Goal: Information Seeking & Learning: Learn about a topic

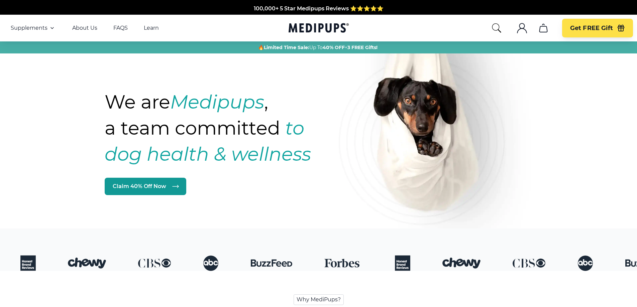
click at [117, 29] on link "FAQS" at bounding box center [120, 28] width 14 height 7
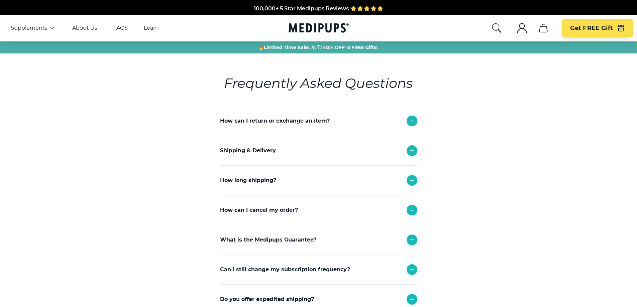
click at [407, 121] on div at bounding box center [412, 121] width 11 height 11
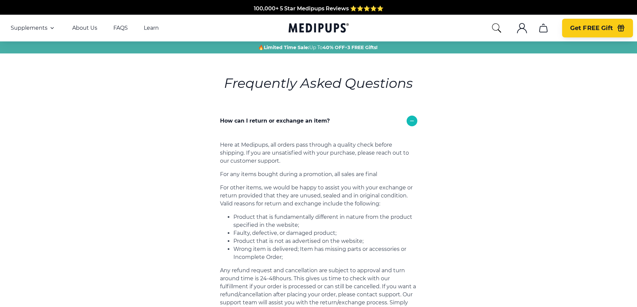
click at [618, 27] on icon "button" at bounding box center [621, 29] width 6 height 4
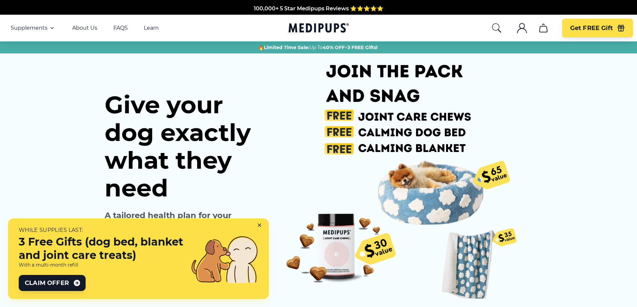
click at [522, 29] on icon "account" at bounding box center [521, 30] width 9 height 5
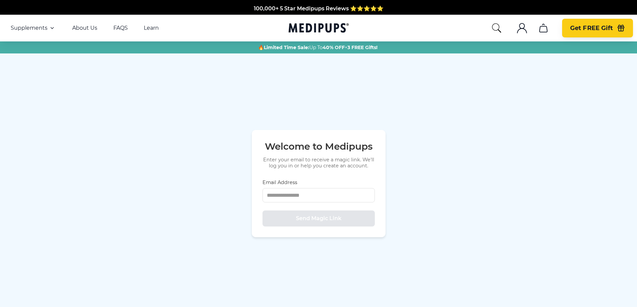
click at [598, 27] on span "Get FREE Gift" at bounding box center [591, 28] width 43 height 8
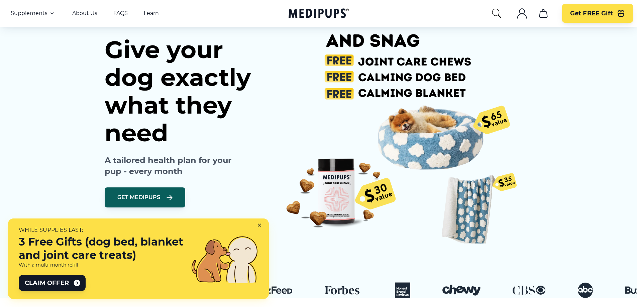
scroll to position [67, 0]
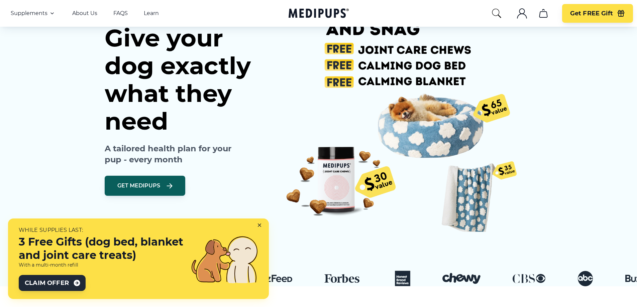
click at [66, 285] on span "Claim Offer" at bounding box center [47, 283] width 44 height 8
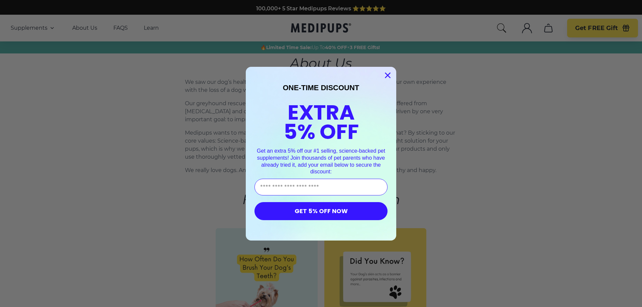
click at [382, 74] on circle "Close dialog" at bounding box center [387, 75] width 11 height 11
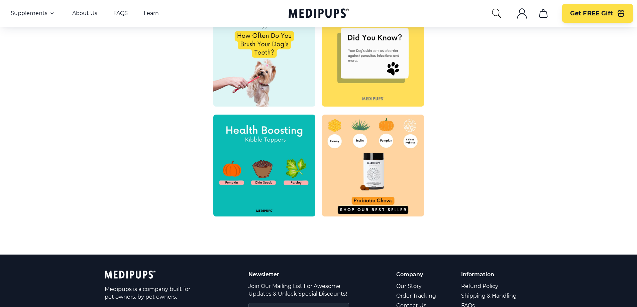
scroll to position [268, 0]
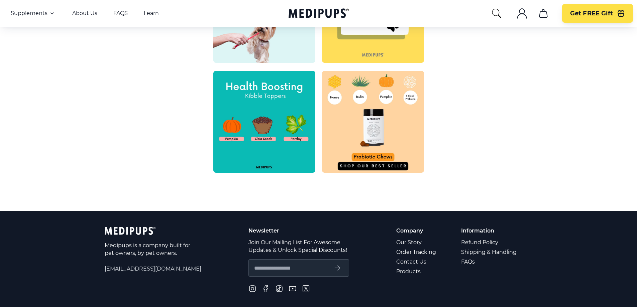
click at [147, 271] on span "[EMAIL_ADDRESS][DOMAIN_NAME]" at bounding box center [153, 269] width 97 height 8
click at [108, 267] on span "[EMAIL_ADDRESS][DOMAIN_NAME]" at bounding box center [153, 269] width 97 height 8
drag, startPoint x: 104, startPoint y: 268, endPoint x: 182, endPoint y: 271, distance: 78.0
click at [182, 271] on footer "Medipups is a company built for pet owners, by pet owners. support@medipups.com…" at bounding box center [318, 285] width 637 height 148
copy span "[EMAIL_ADDRESS][DOMAIN_NAME]"
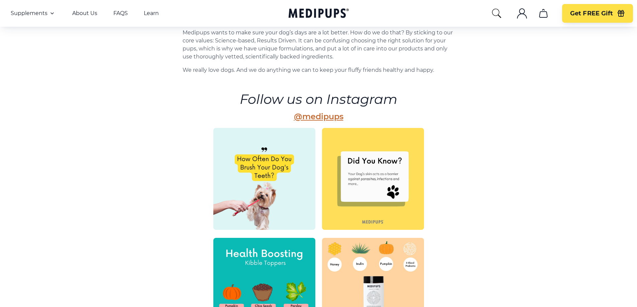
scroll to position [0, 0]
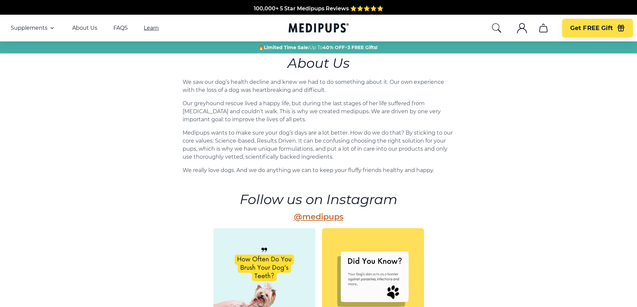
click at [151, 28] on link "Learn" at bounding box center [151, 28] width 15 height 7
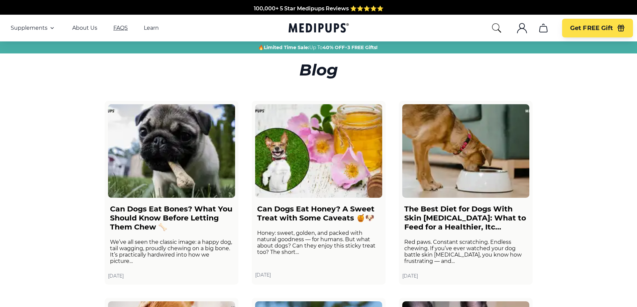
click at [120, 29] on link "FAQS" at bounding box center [120, 28] width 14 height 7
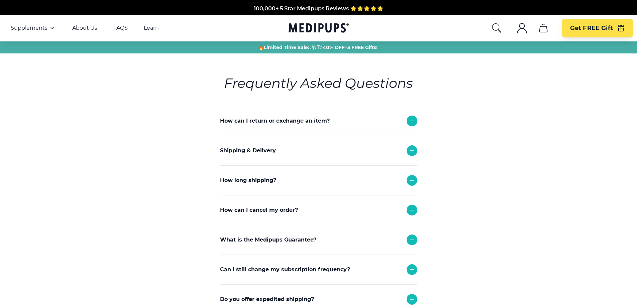
click at [412, 271] on icon at bounding box center [411, 269] width 3 height 3
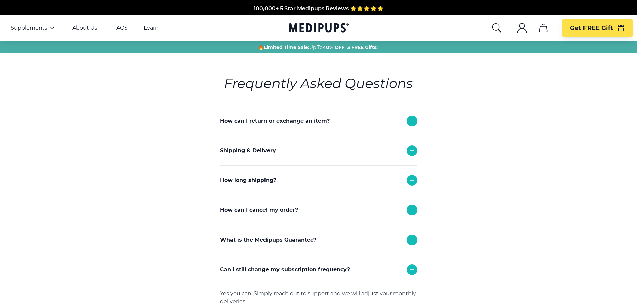
scroll to position [201, 0]
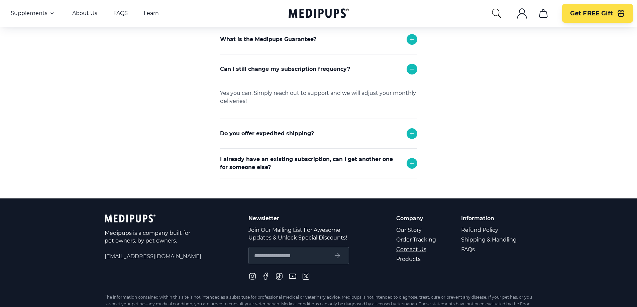
click at [406, 247] on link "Contact Us" at bounding box center [416, 250] width 41 height 10
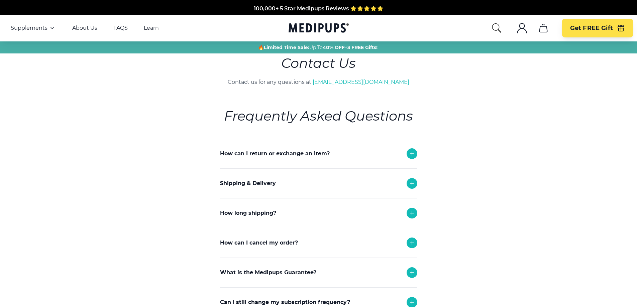
click at [521, 27] on icon ".cls-1{fill:none;stroke:currentColor;stroke-miterlimit:10;stroke-width:1.5px;}" at bounding box center [522, 28] width 11 height 11
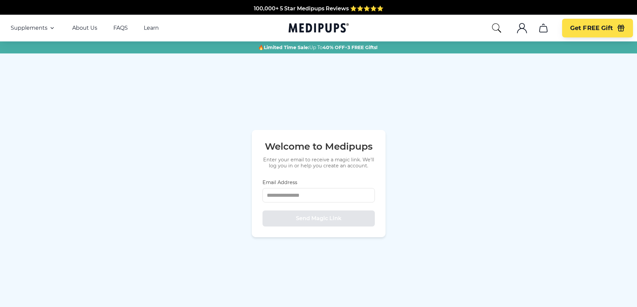
click at [495, 24] on icon "search" at bounding box center [496, 28] width 11 height 11
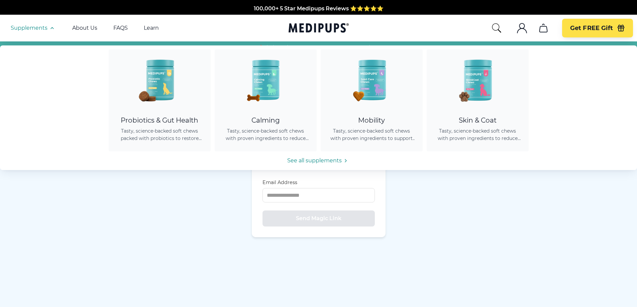
click at [52, 28] on icon "button" at bounding box center [52, 28] width 8 height 8
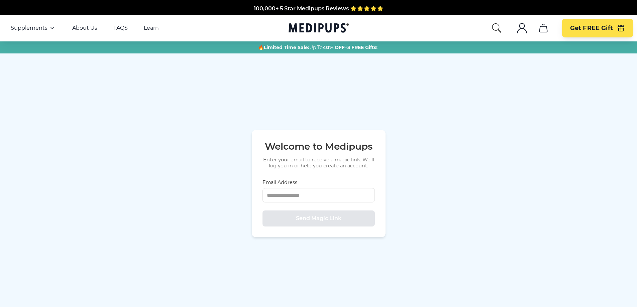
click at [52, 28] on icon "button" at bounding box center [52, 27] width 3 height 1
click at [83, 27] on link "About Us" at bounding box center [84, 28] width 25 height 7
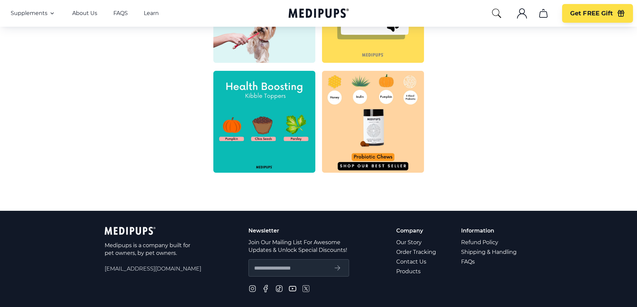
scroll to position [134, 0]
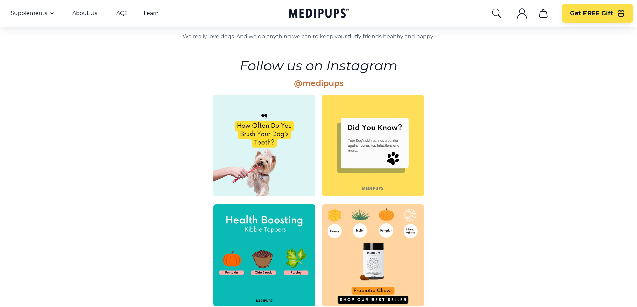
click at [256, 232] on img at bounding box center [264, 256] width 102 height 102
click at [330, 84] on link "@medipups" at bounding box center [319, 83] width 50 height 10
click at [584, 16] on span "Get FREE Gift" at bounding box center [591, 14] width 43 height 8
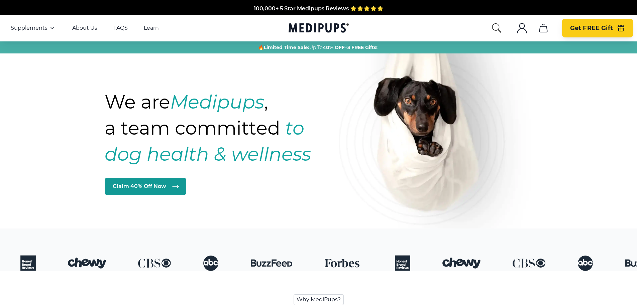
click at [604, 23] on button "Get FREE Gift" at bounding box center [597, 28] width 71 height 19
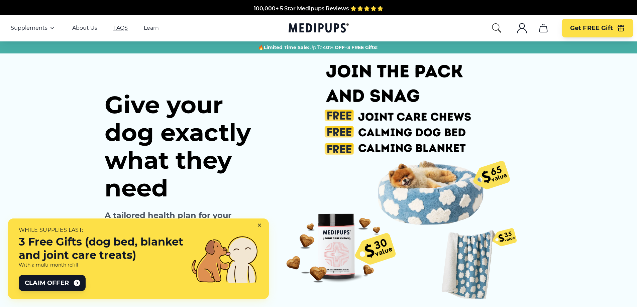
click at [122, 28] on link "FAQS" at bounding box center [120, 28] width 14 height 7
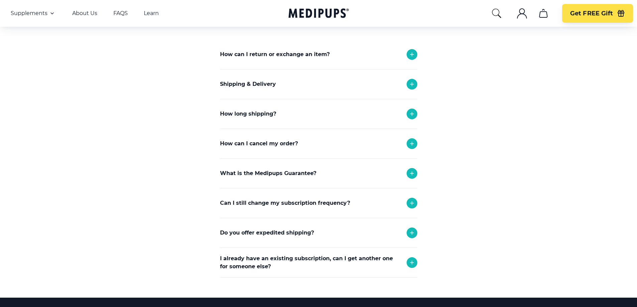
scroll to position [67, 0]
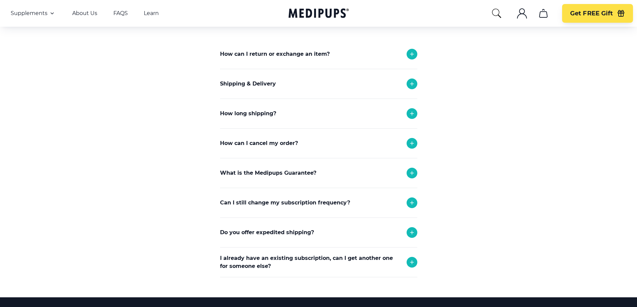
click at [414, 205] on icon at bounding box center [412, 203] width 8 height 8
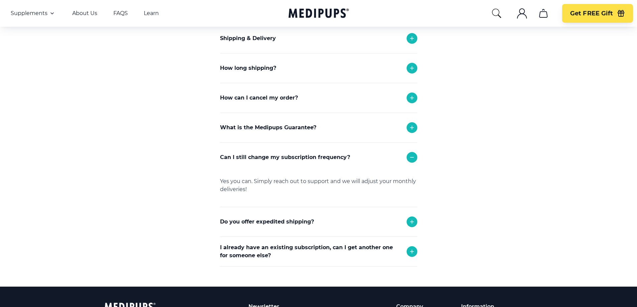
scroll to position [134, 0]
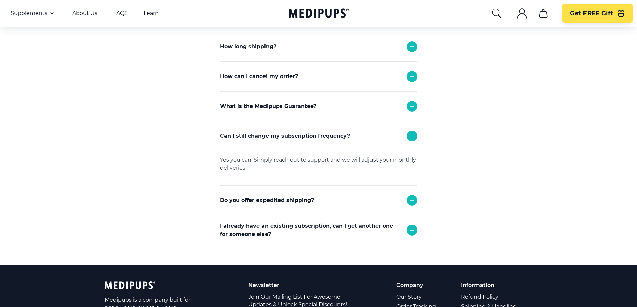
click at [409, 197] on icon at bounding box center [412, 201] width 8 height 8
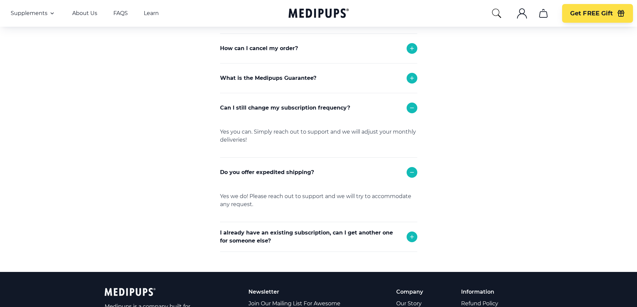
scroll to position [67, 0]
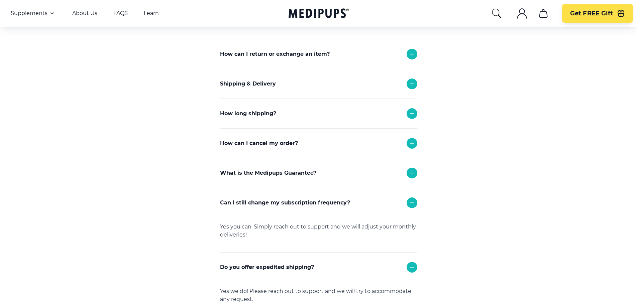
click at [407, 84] on div at bounding box center [412, 84] width 11 height 11
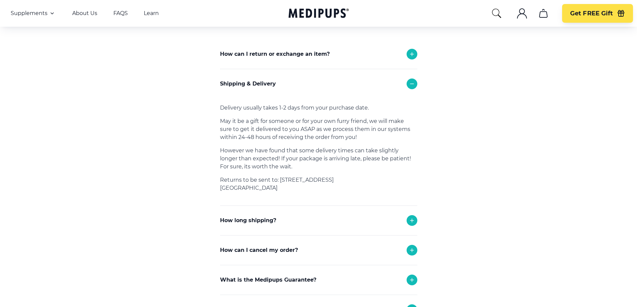
scroll to position [0, 0]
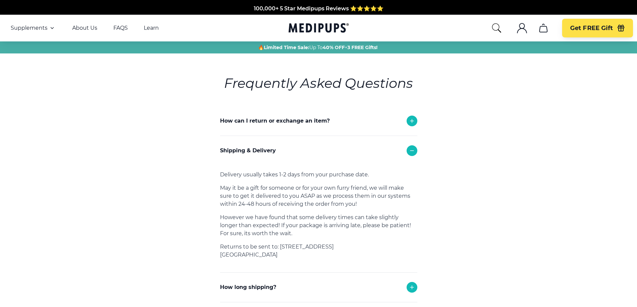
click at [411, 119] on icon at bounding box center [412, 121] width 8 height 8
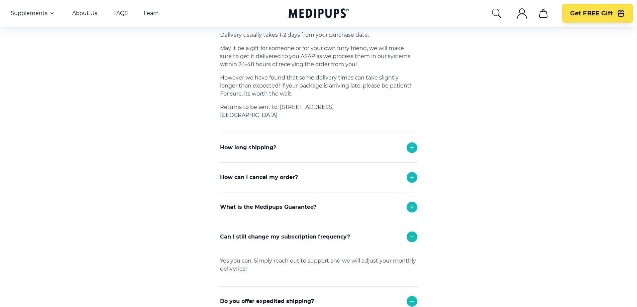
scroll to position [334, 0]
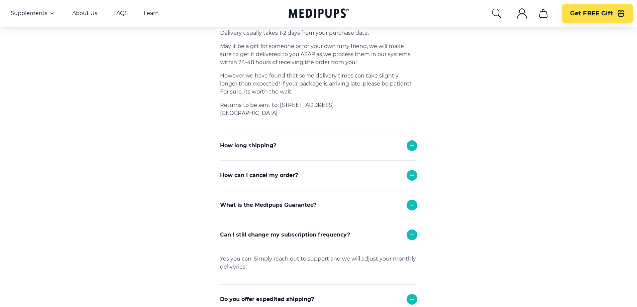
click at [345, 172] on div "How can I cancel my order?" at bounding box center [318, 175] width 197 height 29
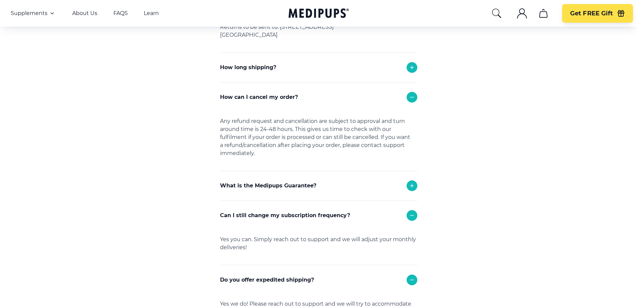
scroll to position [435, 0]
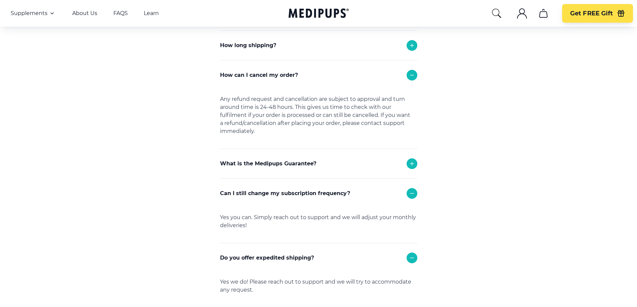
click at [341, 169] on div "What is the Medipups Guarantee?" at bounding box center [318, 163] width 197 height 29
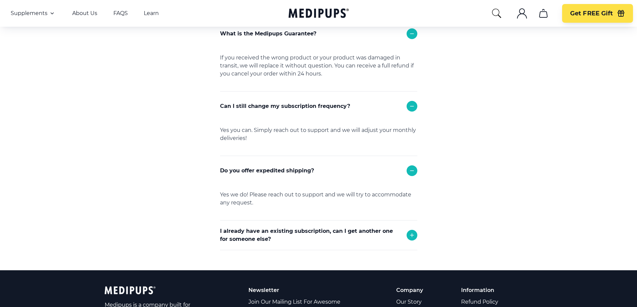
scroll to position [569, 0]
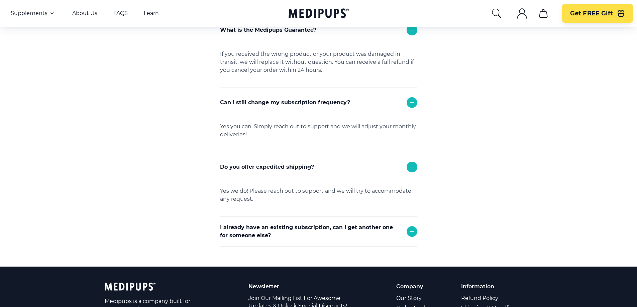
click at [331, 232] on p "I already have an existing subscription, can I get another one for someone else?" at bounding box center [310, 232] width 180 height 16
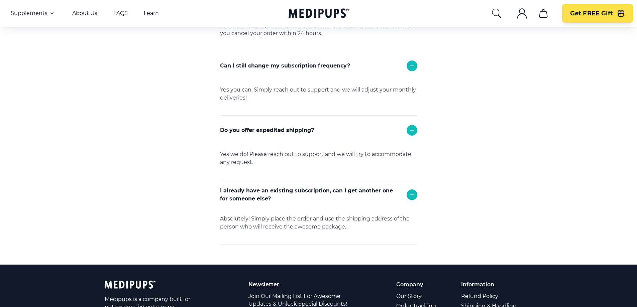
scroll to position [669, 0]
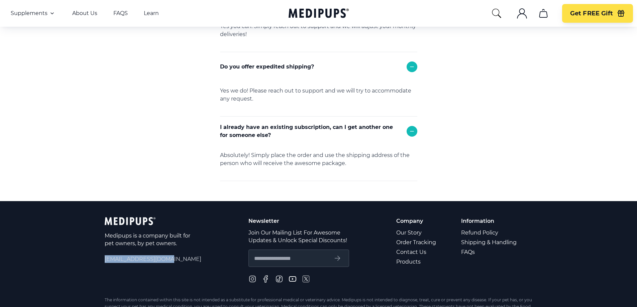
drag, startPoint x: 105, startPoint y: 259, endPoint x: 170, endPoint y: 265, distance: 65.5
click at [170, 265] on div "Medipups is a company built for pet owners, by pet owners. [EMAIL_ADDRESS][DOMA…" at bounding box center [153, 250] width 97 height 67
copy span "[EMAIL_ADDRESS][DOMAIN_NAME]"
